Goal: Transaction & Acquisition: Purchase product/service

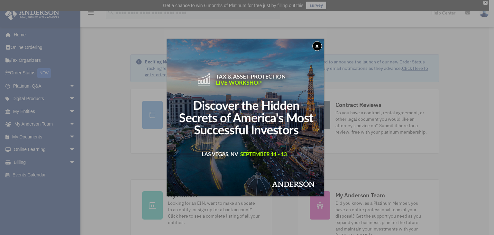
click at [318, 47] on button "x" at bounding box center [318, 46] width 10 height 10
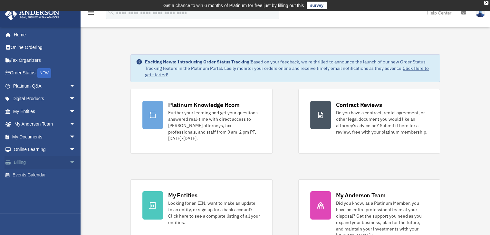
click at [38, 161] on link "Billing arrow_drop_down" at bounding box center [45, 162] width 81 height 13
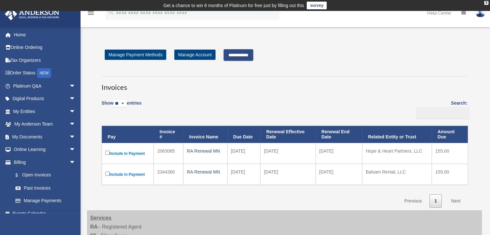
click at [248, 53] on input "**********" at bounding box center [238, 55] width 30 height 12
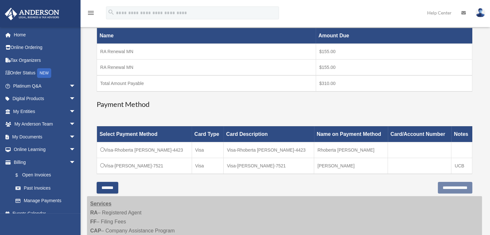
scroll to position [129, 0]
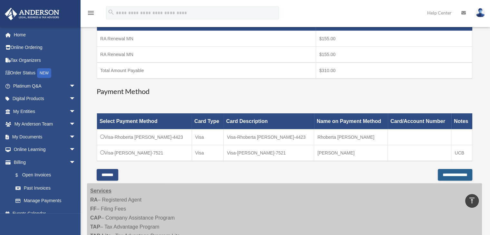
click at [451, 172] on input "**********" at bounding box center [455, 175] width 34 height 12
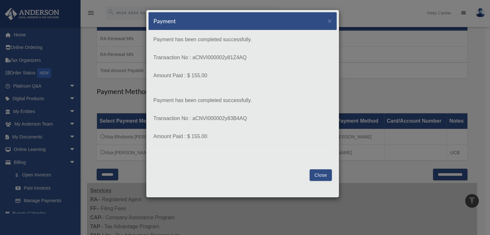
click at [322, 174] on button "Close" at bounding box center [320, 175] width 22 height 12
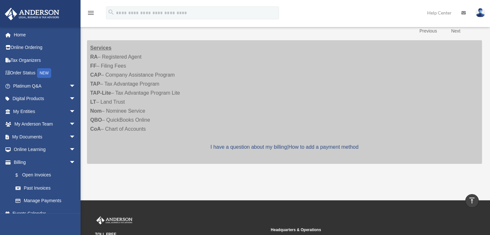
scroll to position [140, 0]
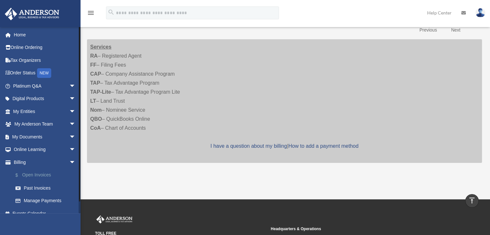
click at [42, 176] on link "$ Open Invoices" at bounding box center [47, 175] width 76 height 13
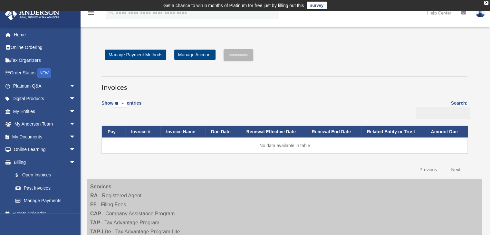
click at [480, 16] on img at bounding box center [480, 12] width 10 height 9
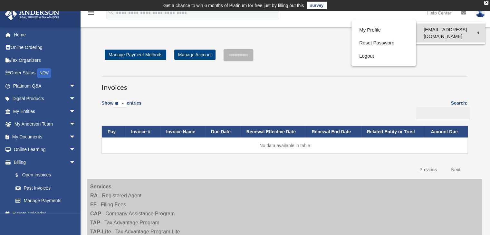
click at [475, 31] on link "[EMAIL_ADDRESS][DOMAIN_NAME]" at bounding box center [450, 33] width 69 height 19
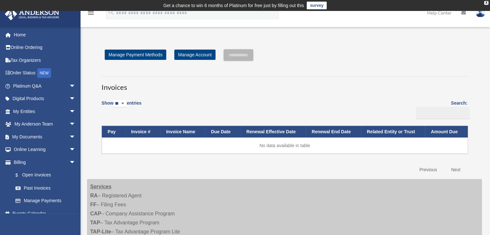
click at [478, 14] on img at bounding box center [480, 12] width 10 height 9
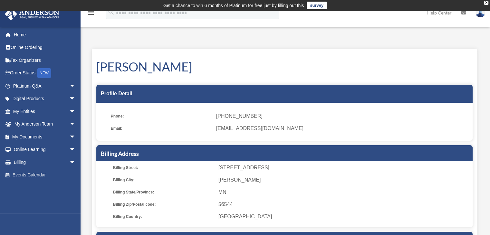
click at [480, 14] on img at bounding box center [480, 12] width 10 height 9
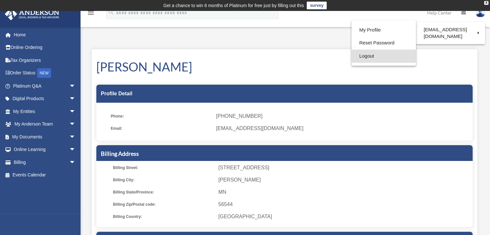
click at [362, 55] on link "Logout" at bounding box center [383, 56] width 64 height 13
